Goal: Communication & Community: Share content

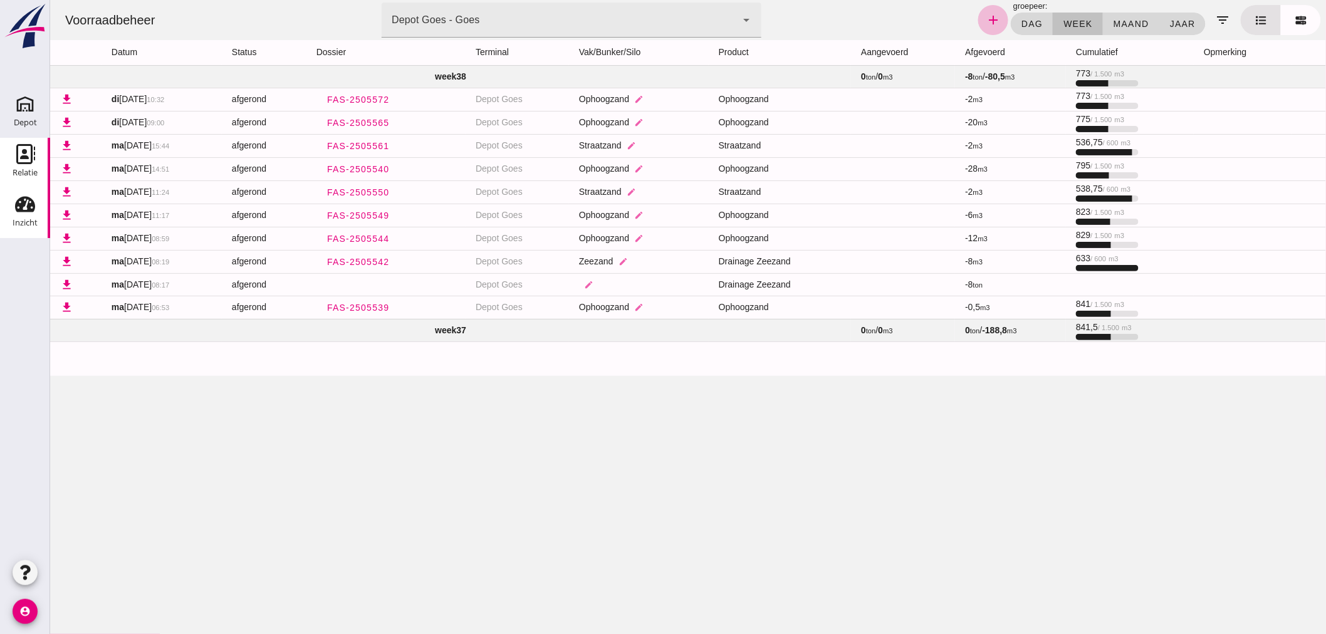
click at [25, 164] on div "Relatie" at bounding box center [25, 173] width 25 height 18
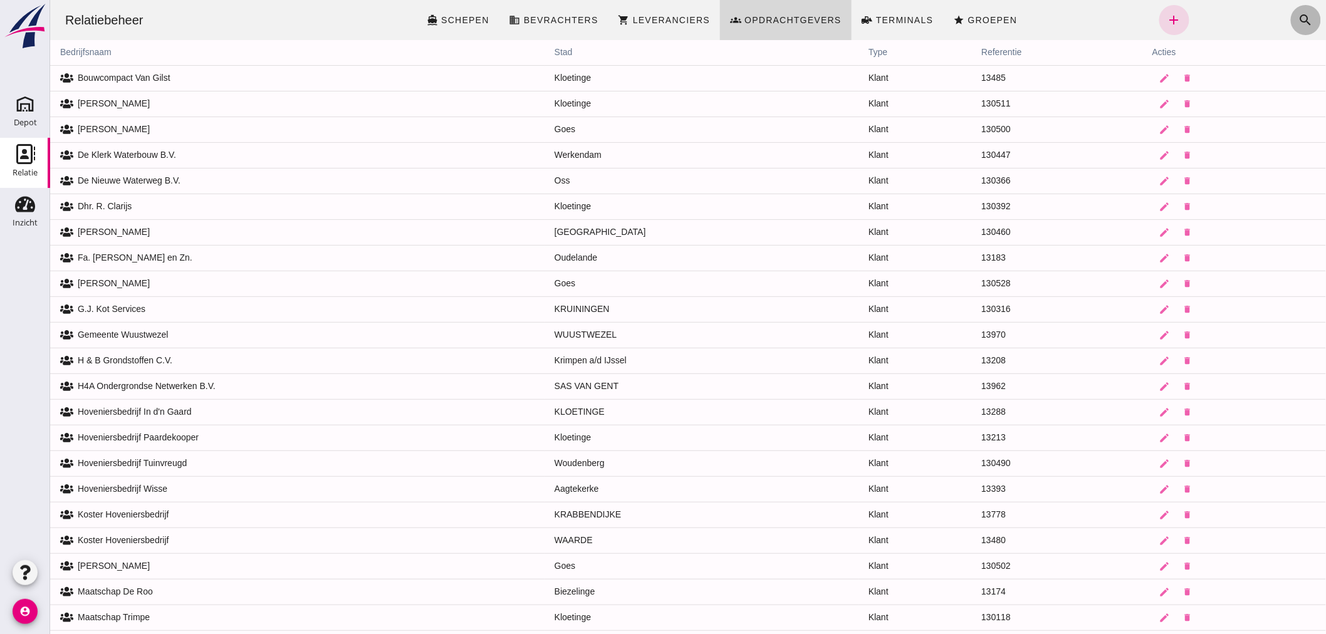
click at [1298, 16] on icon "search" at bounding box center [1305, 20] width 15 height 15
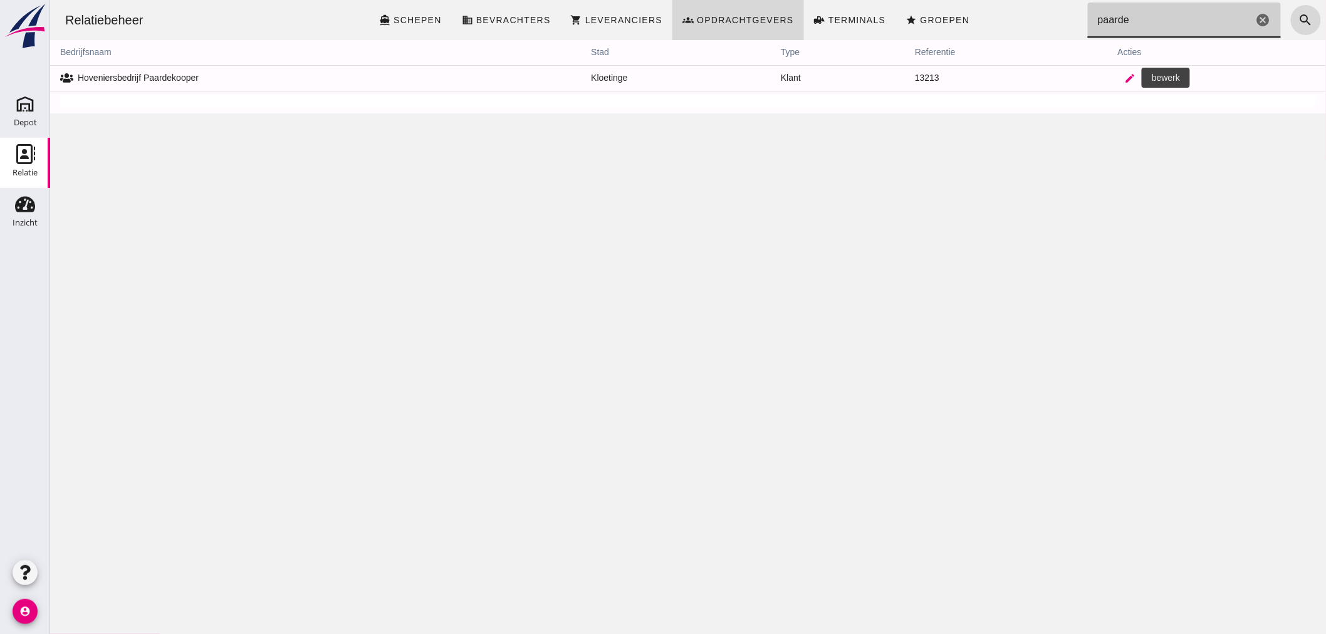
type input "paarde"
click at [1124, 78] on icon "edit" at bounding box center [1129, 78] width 11 height 11
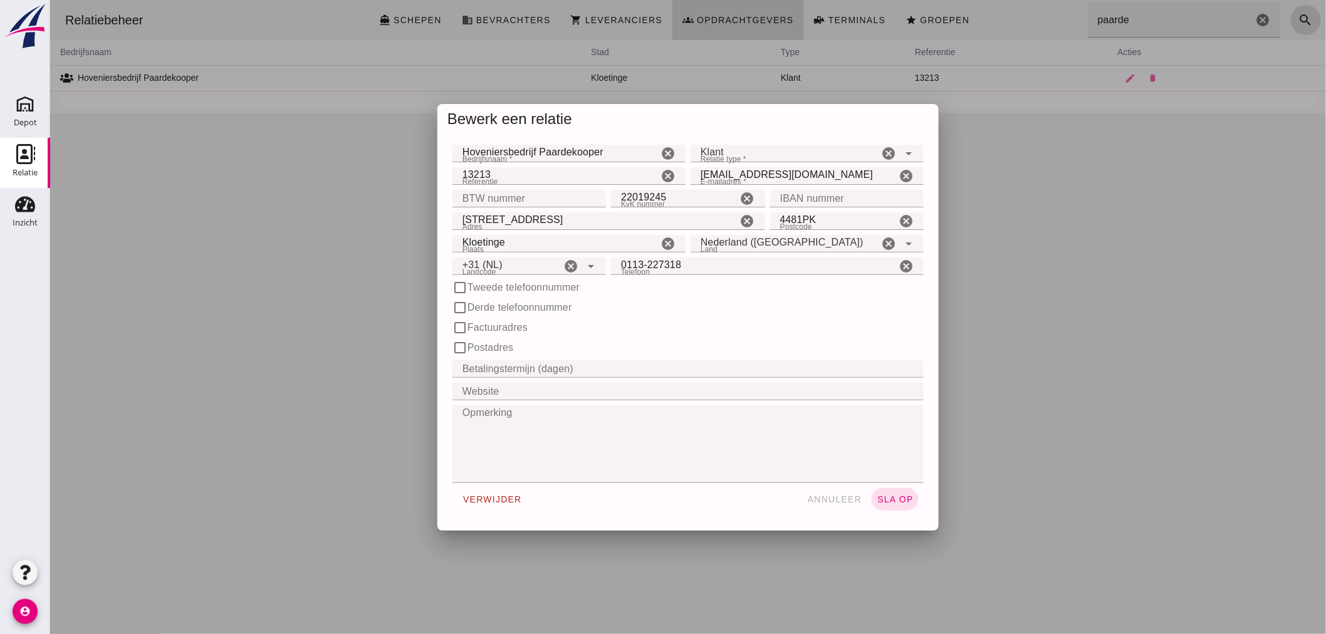
type input "+31 (NL)"
drag, startPoint x: 805, startPoint y: 176, endPoint x: 692, endPoint y: 174, distance: 112.8
click at [692, 174] on input "[EMAIL_ADDRESS][DOMAIN_NAME]" at bounding box center [793, 176] width 206 height 18
click at [831, 498] on span "annuleer" at bounding box center [834, 499] width 55 height 10
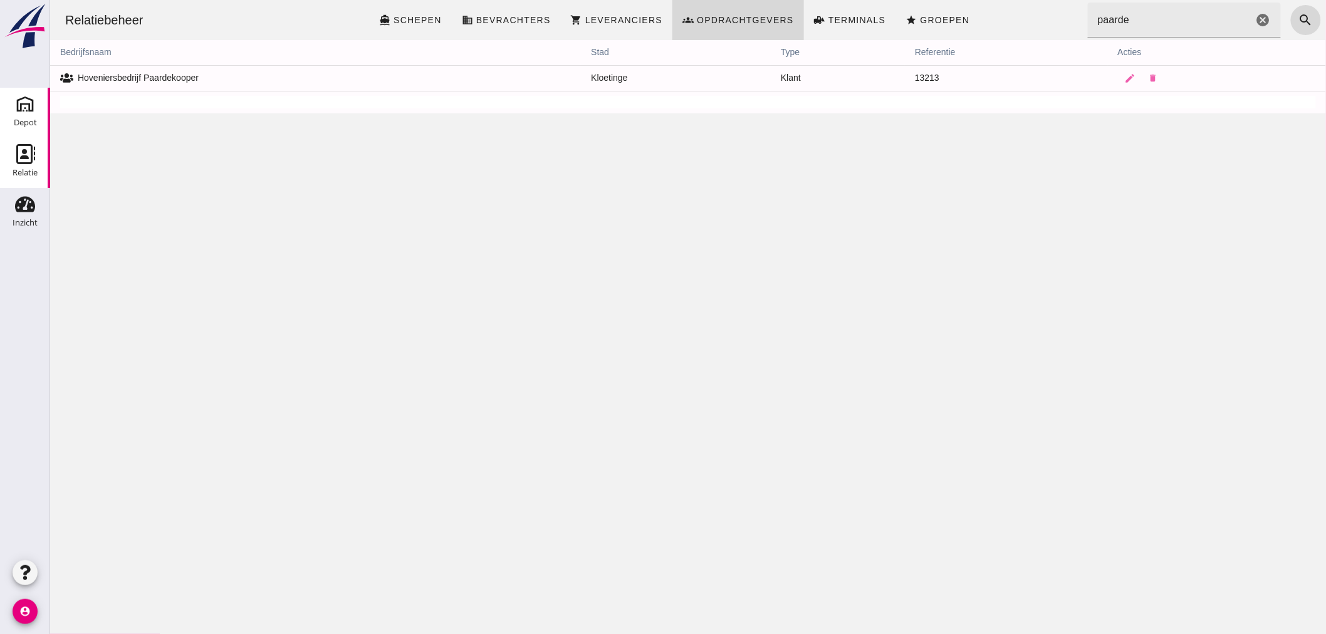
click at [27, 115] on div "Depot" at bounding box center [25, 123] width 23 height 18
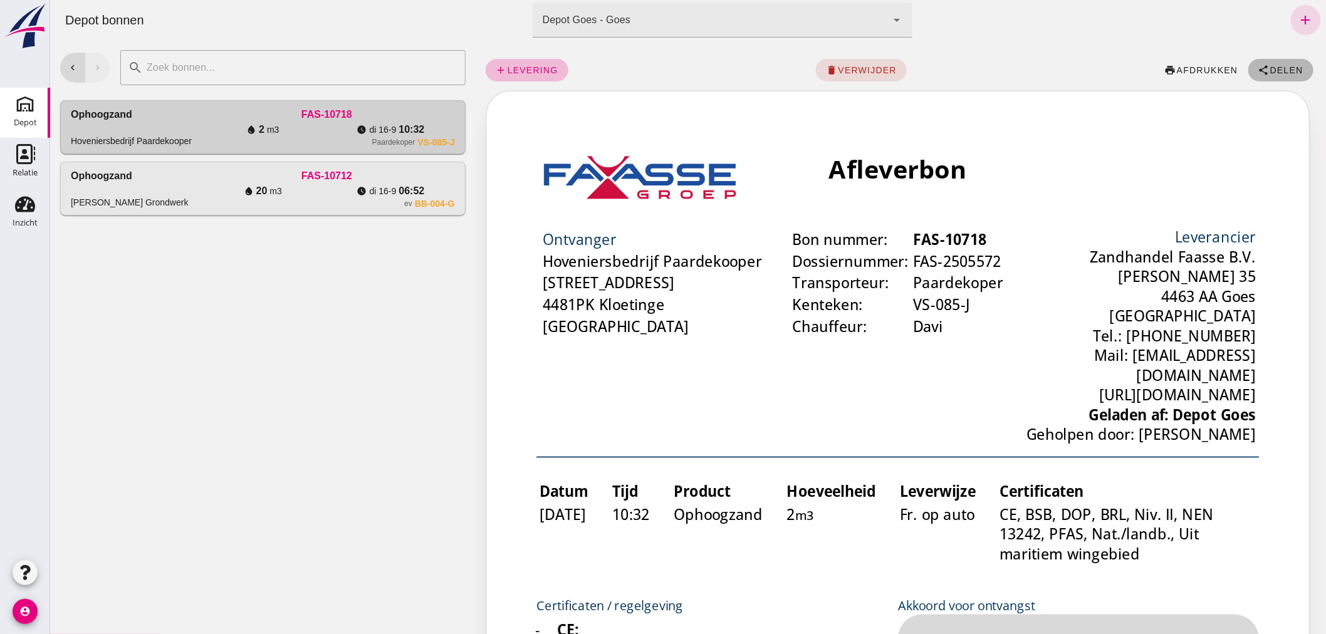
click at [1273, 63] on button "share Delen" at bounding box center [1280, 70] width 65 height 23
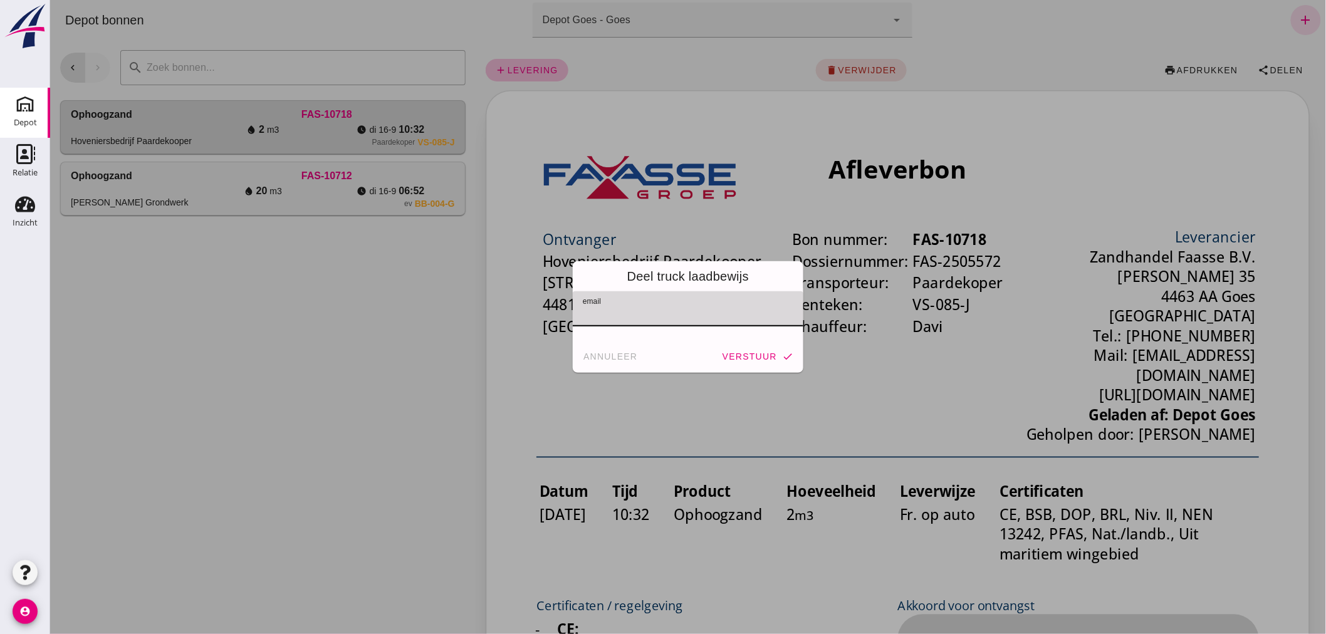
paste input "[EMAIL_ADDRESS][DOMAIN_NAME]"
type input "[EMAIL_ADDRESS][DOMAIN_NAME]"
click at [746, 355] on span "verstuur" at bounding box center [748, 357] width 55 height 10
